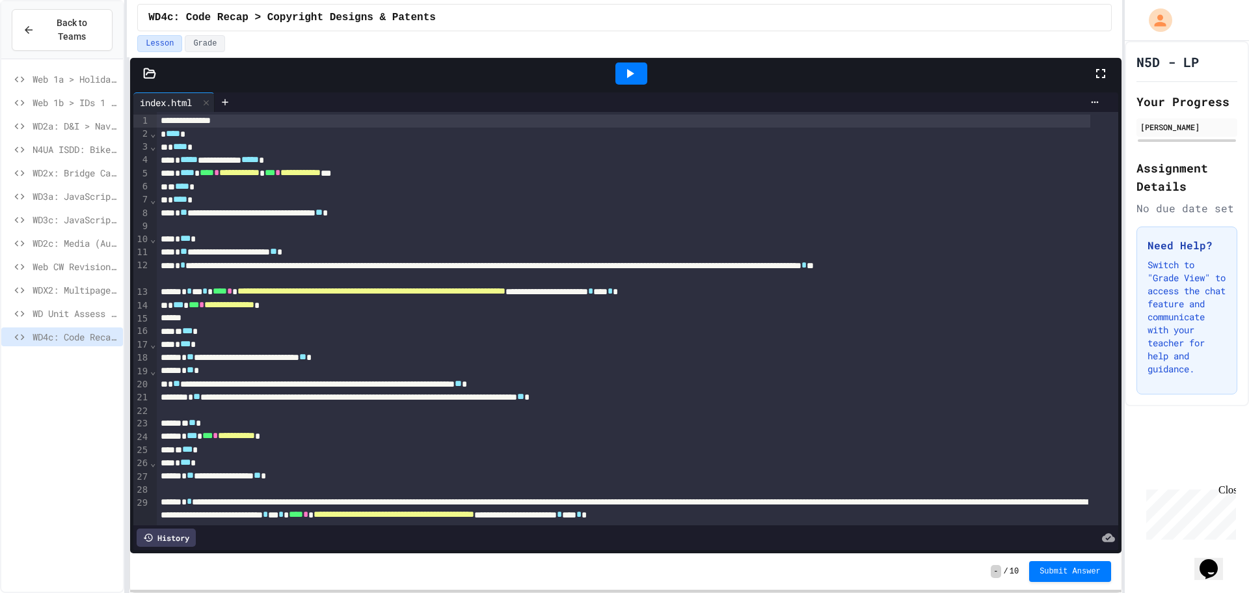
click at [628, 70] on icon at bounding box center [630, 74] width 16 height 16
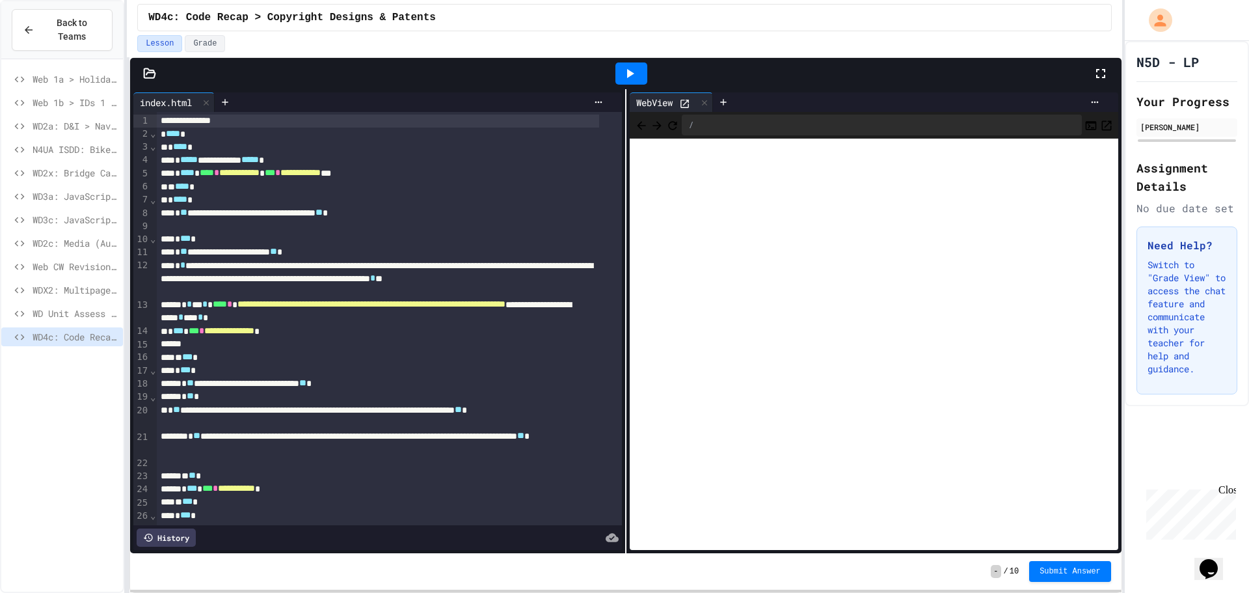
click at [1099, 67] on icon at bounding box center [1101, 74] width 16 height 16
click at [1095, 72] on icon at bounding box center [1101, 74] width 16 height 16
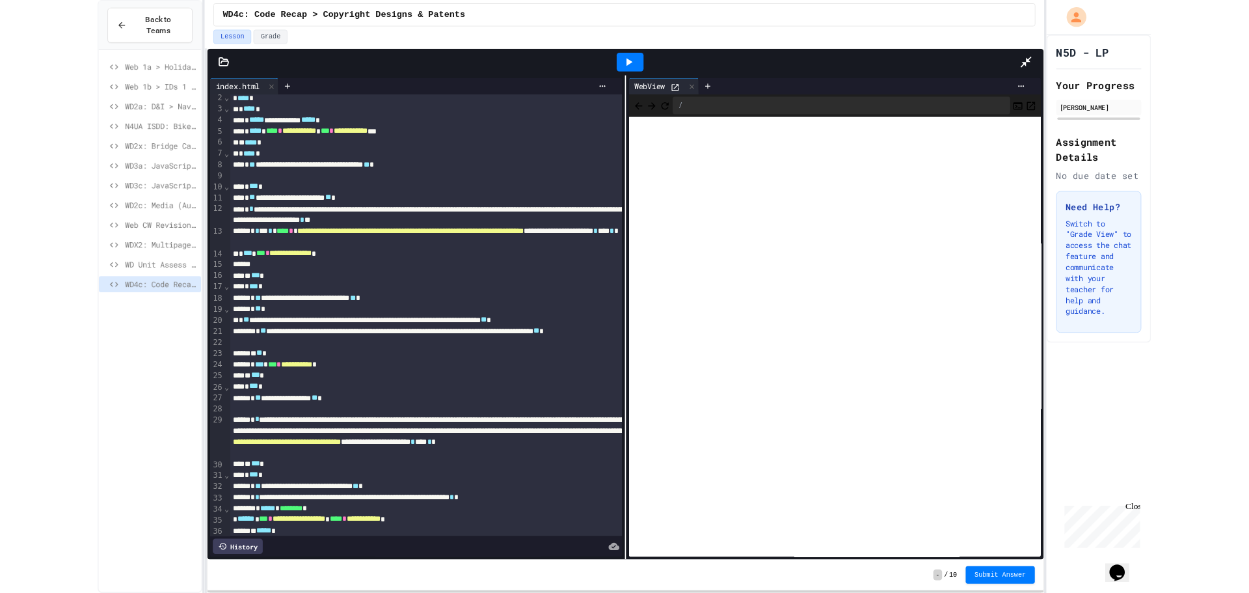
scroll to position [22, 0]
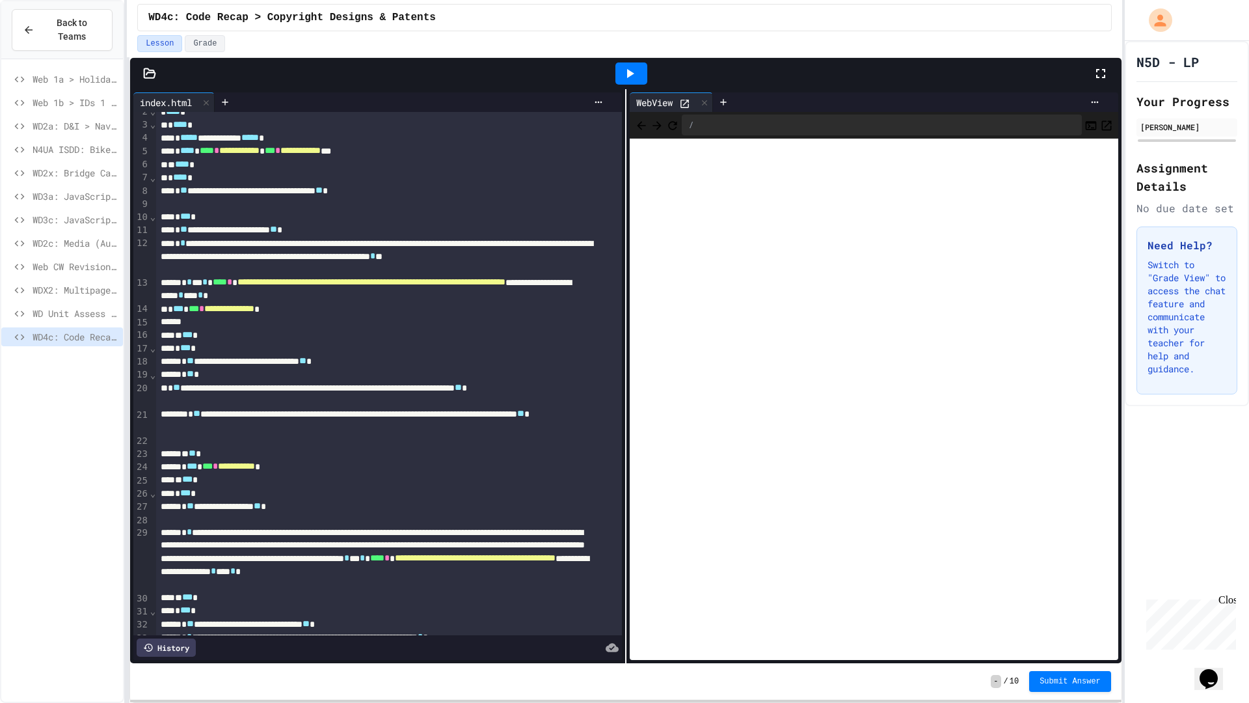
click at [1103, 68] on icon at bounding box center [1101, 74] width 16 height 16
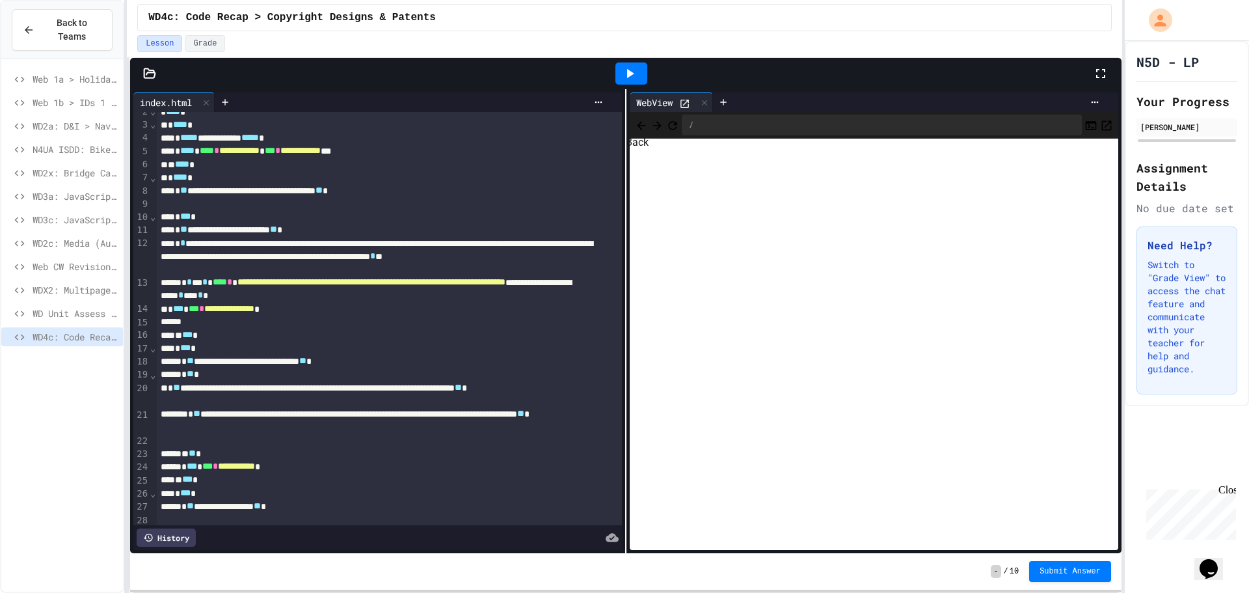
click at [636, 126] on span "Back" at bounding box center [641, 124] width 13 height 16
click at [757, 100] on div at bounding box center [919, 102] width 371 height 10
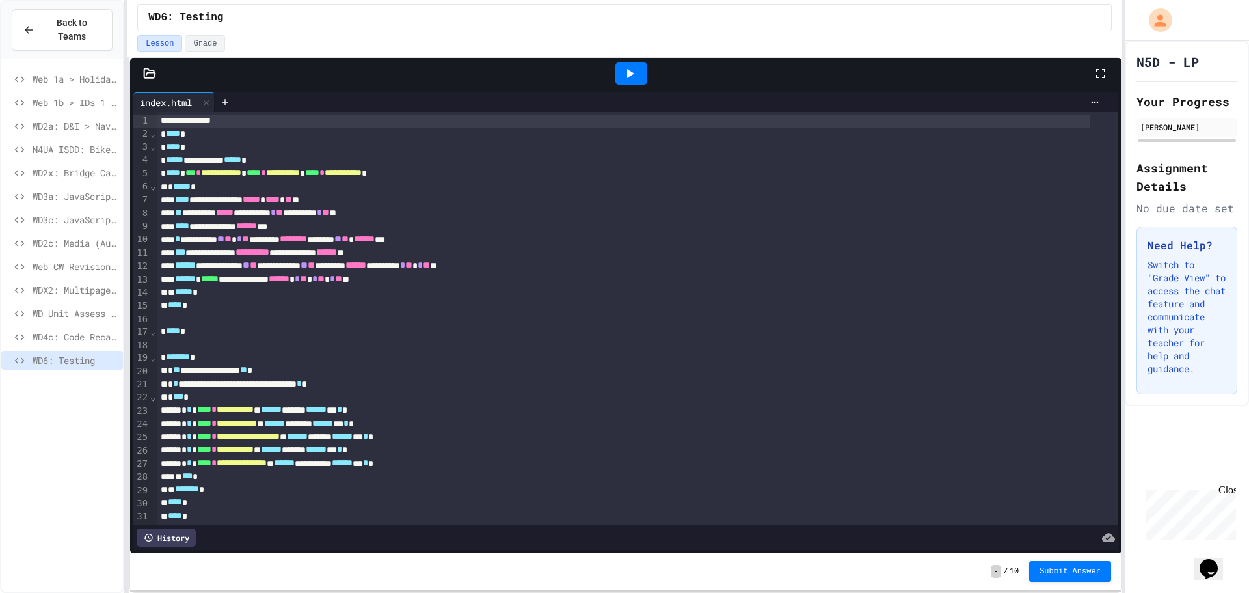
drag, startPoint x: 632, startPoint y: 61, endPoint x: 632, endPoint y: 77, distance: 15.6
click at [632, 77] on div at bounding box center [631, 73] width 45 height 35
click at [619, 81] on div at bounding box center [631, 73] width 32 height 22
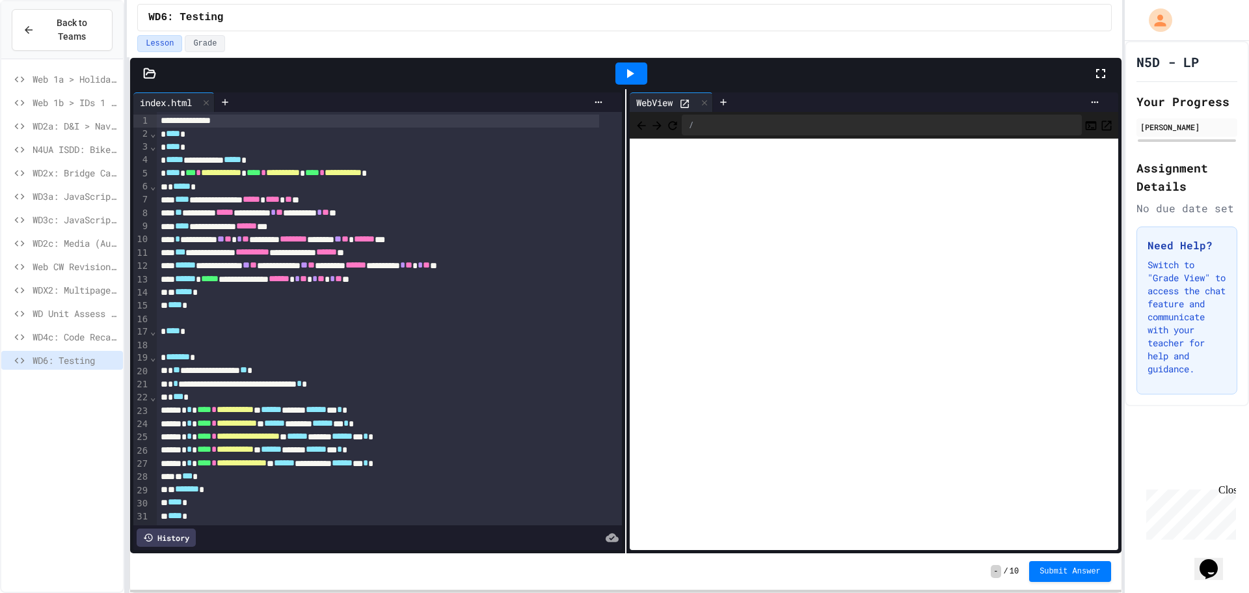
click at [1102, 74] on icon at bounding box center [1101, 74] width 16 height 16
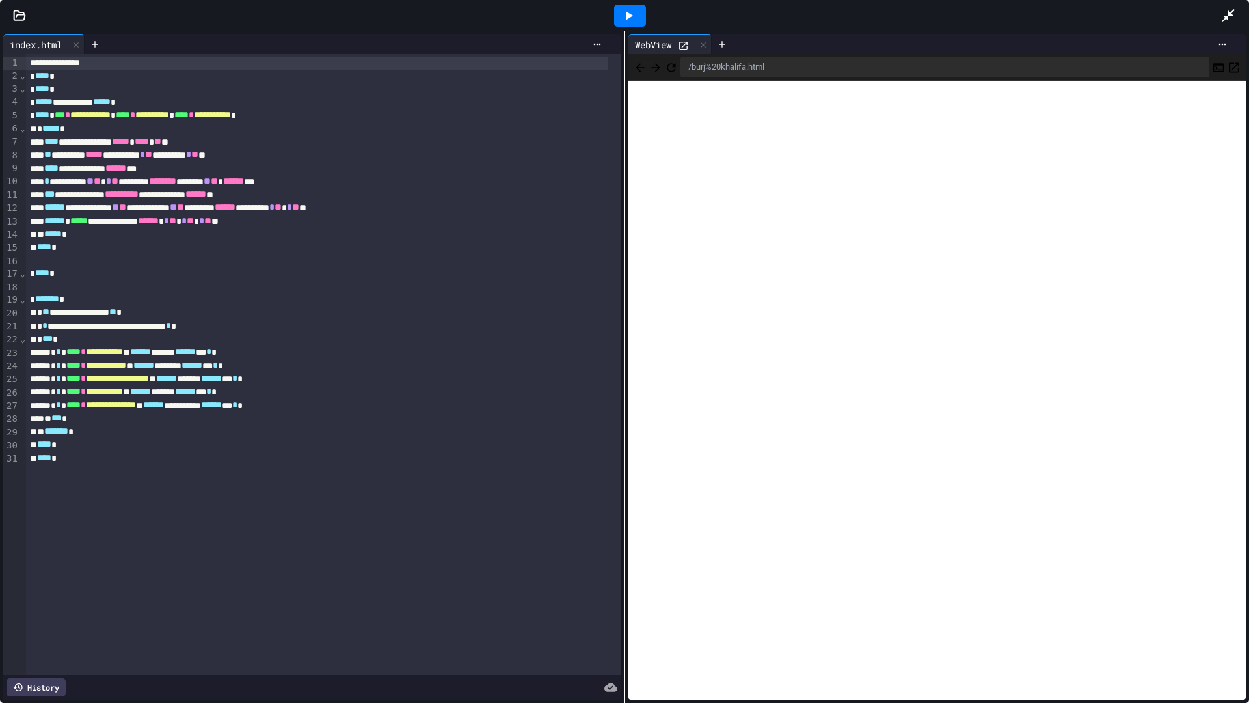
click at [1242, 15] on div at bounding box center [1234, 15] width 29 height 35
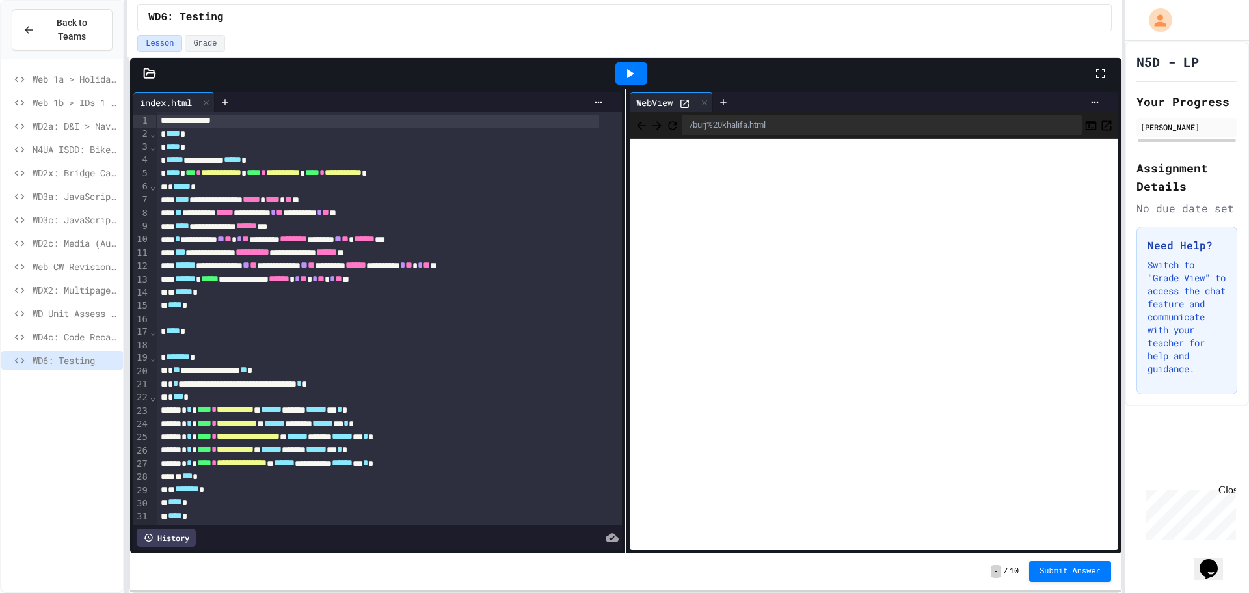
click at [1099, 66] on icon at bounding box center [1101, 74] width 16 height 16
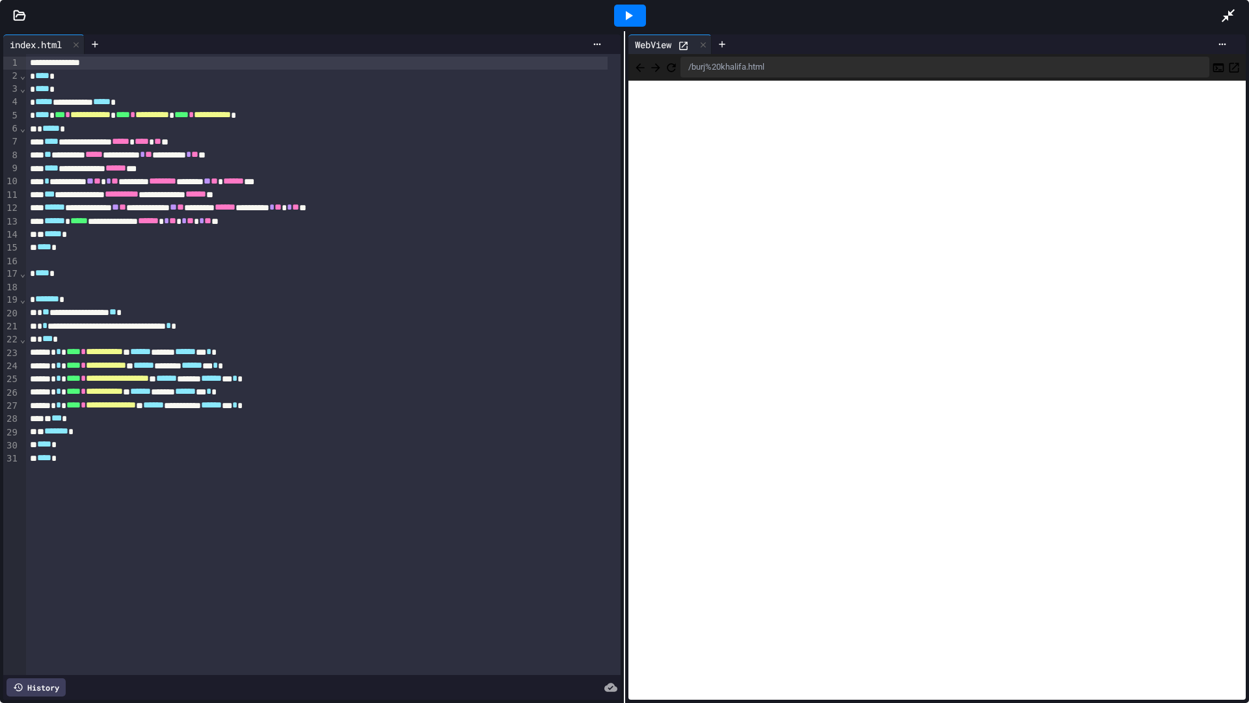
click at [634, 11] on icon at bounding box center [629, 16] width 16 height 16
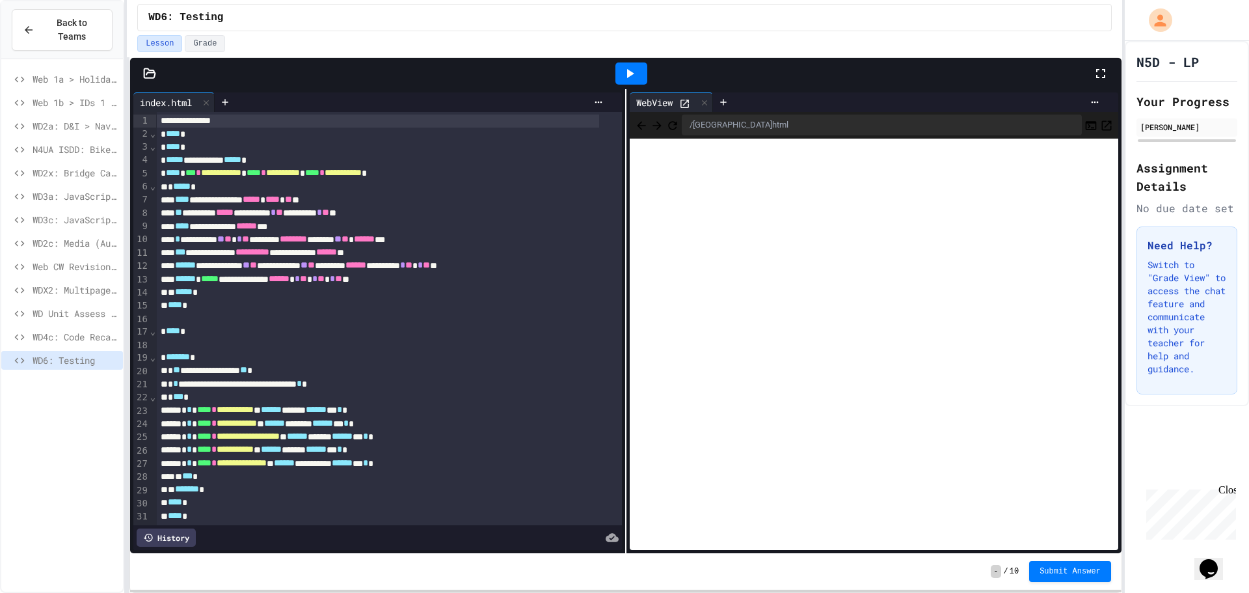
click at [1001, 568] on span "-" at bounding box center [996, 571] width 10 height 13
drag, startPoint x: 1003, startPoint y: 571, endPoint x: 984, endPoint y: 573, distance: 19.0
click at [986, 573] on div "- / 10 Submit Answer" at bounding box center [625, 571] width 991 height 36
click at [959, 557] on div "- / 10 Submit Answer" at bounding box center [625, 571] width 991 height 36
click at [600, 21] on div "WD6: Testing" at bounding box center [624, 17] width 975 height 27
